Goal: Find specific page/section: Find specific page/section

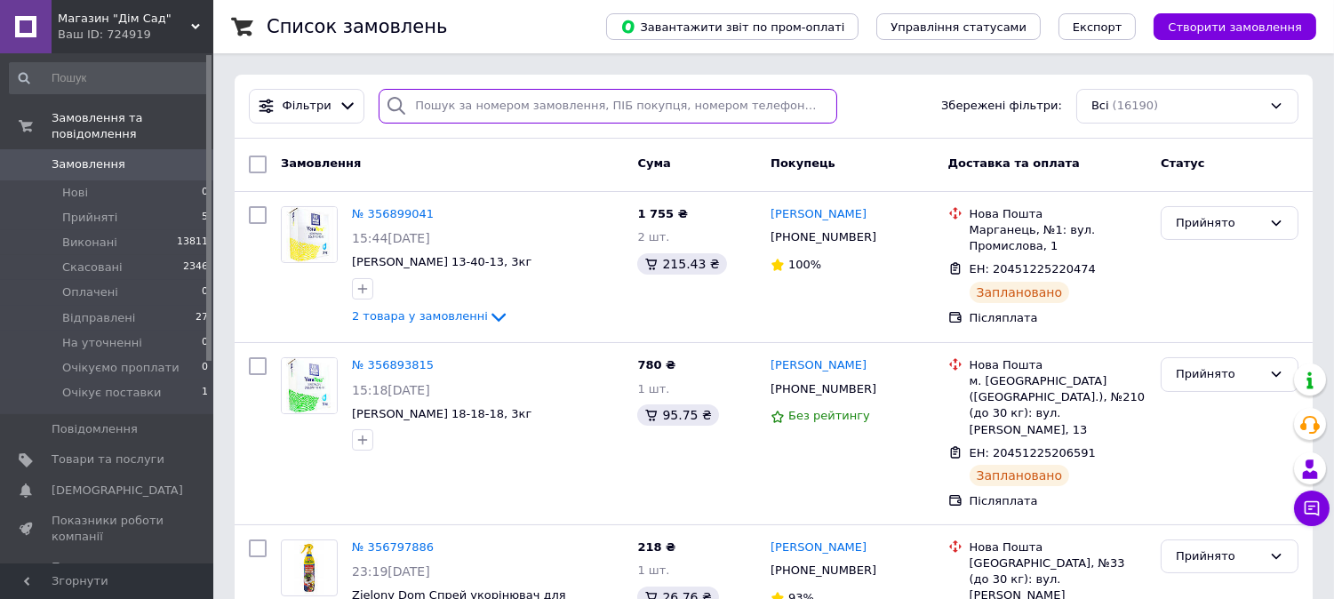
click at [495, 90] on input "search" at bounding box center [607, 106] width 458 height 35
type input "g"
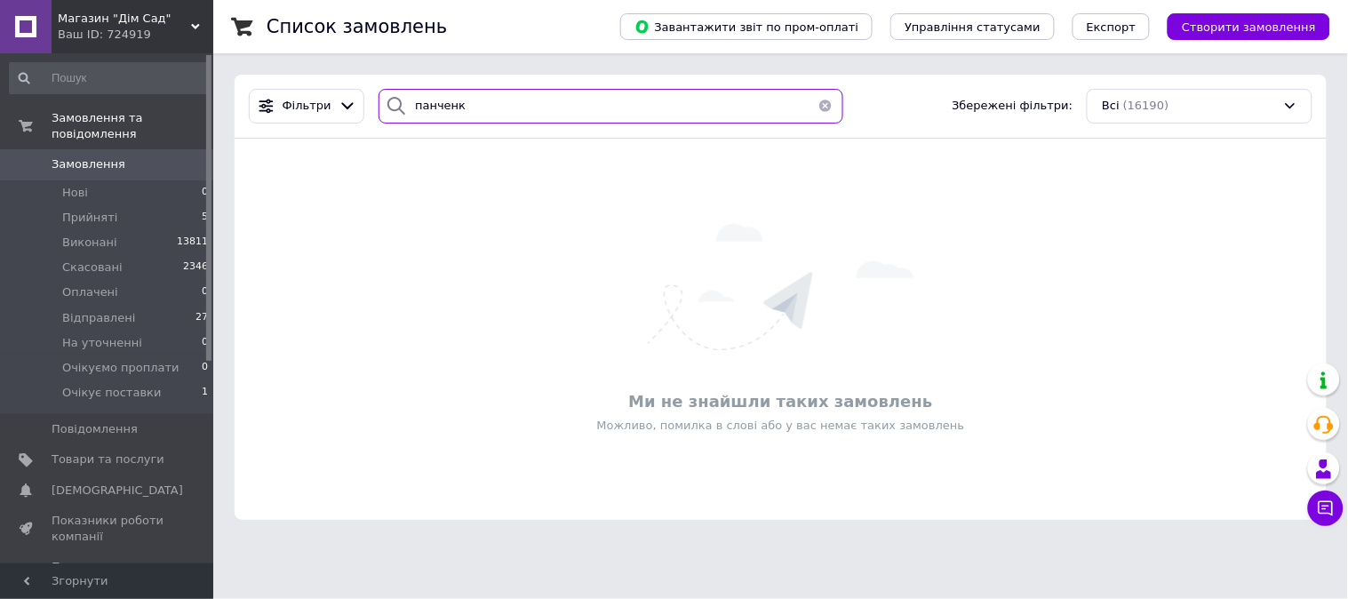
type input "[PERSON_NAME]"
